Goal: Information Seeking & Learning: Learn about a topic

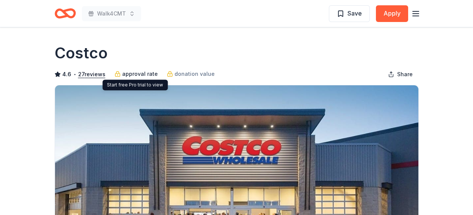
click at [129, 74] on span "approval rate" at bounding box center [140, 73] width 36 height 9
